Goal: Task Accomplishment & Management: Use online tool/utility

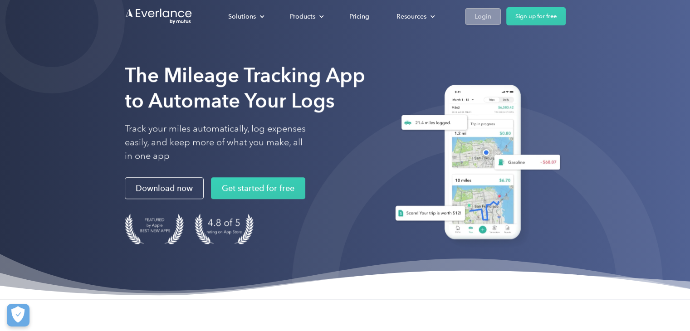
click at [487, 15] on div "Login" at bounding box center [483, 16] width 17 height 11
click at [489, 14] on div "Login" at bounding box center [483, 16] width 17 height 11
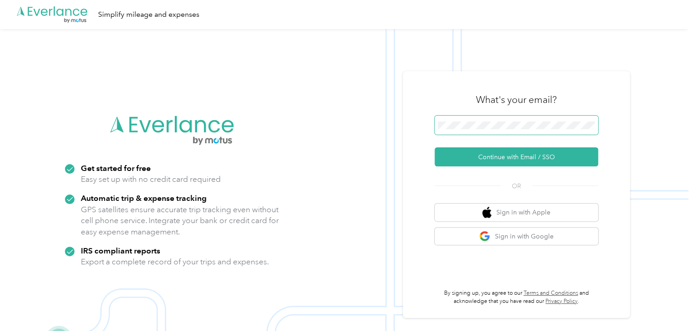
click at [499, 120] on span at bounding box center [515, 125] width 163 height 19
click at [436, 190] on div "What's your email? Continue with Email / SSO OR Sign in with Apple Sign in with…" at bounding box center [516, 194] width 227 height 247
click at [481, 234] on button "Sign in with Google" at bounding box center [515, 237] width 163 height 18
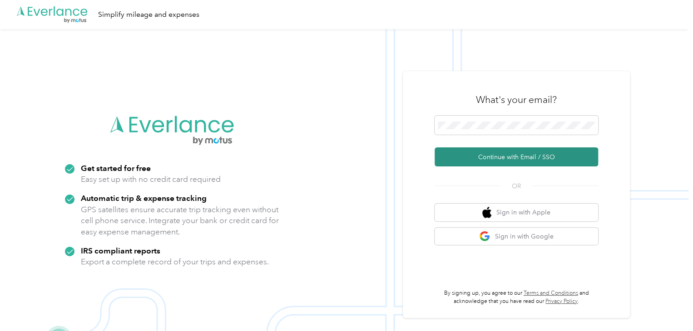
click at [487, 162] on button "Continue with Email / SSO" at bounding box center [515, 157] width 163 height 19
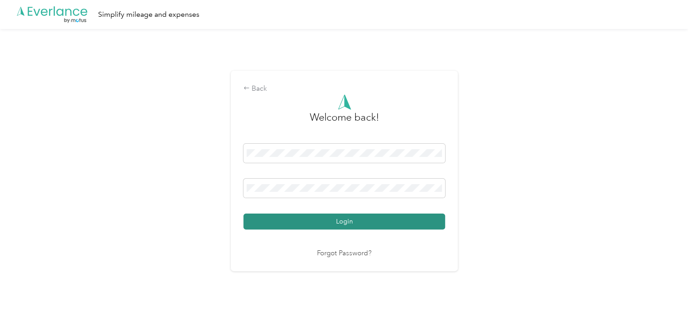
click at [274, 227] on button "Login" at bounding box center [344, 222] width 202 height 16
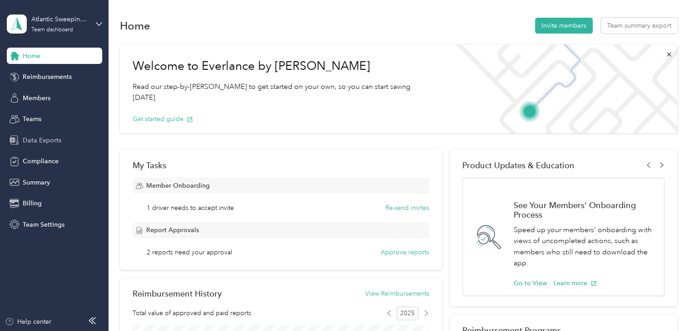
click at [36, 142] on span "Data Exports" at bounding box center [42, 141] width 39 height 10
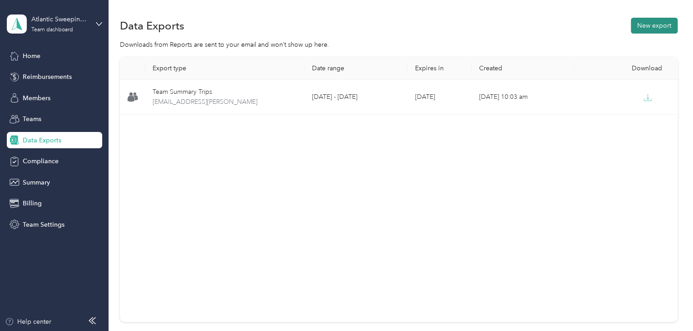
click at [665, 26] on button "New export" at bounding box center [654, 26] width 47 height 16
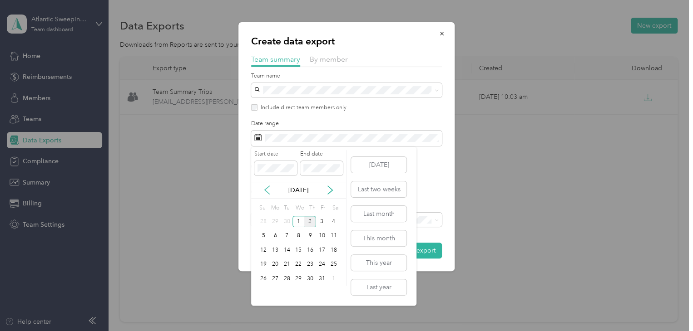
click at [263, 188] on icon at bounding box center [266, 190] width 9 height 9
click at [278, 261] on div "22" at bounding box center [275, 264] width 12 height 11
click at [261, 277] on div "28" at bounding box center [263, 278] width 12 height 11
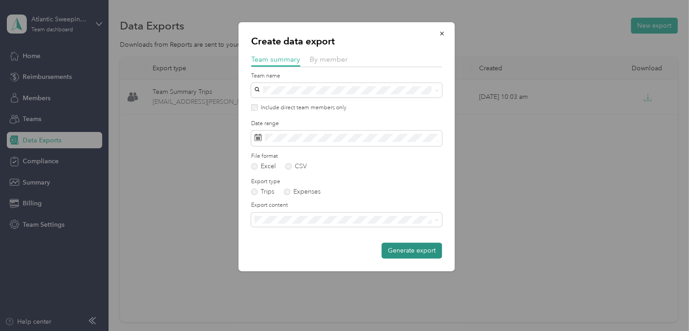
click at [403, 246] on button "Generate export" at bounding box center [411, 251] width 60 height 16
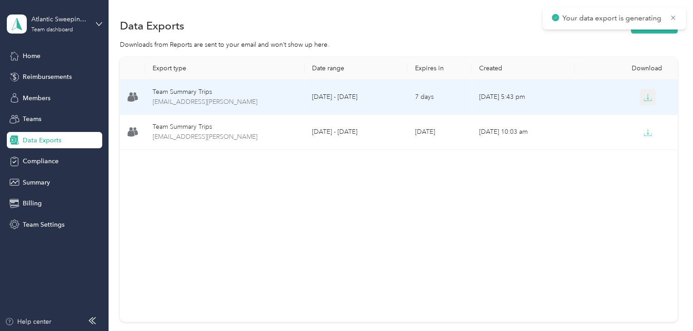
click at [646, 100] on icon "button" at bounding box center [647, 98] width 8 height 8
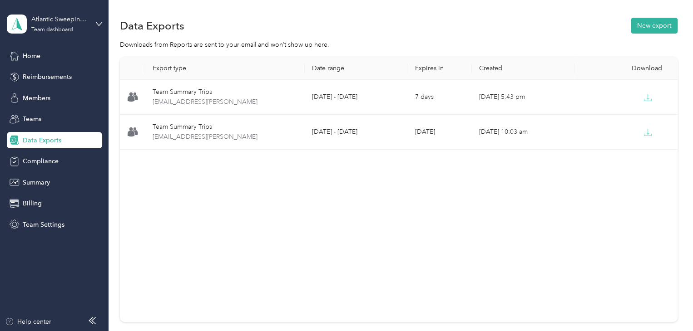
click at [418, 22] on div "Data Exports New export" at bounding box center [398, 25] width 557 height 19
